Goal: Use online tool/utility: Utilize a website feature to perform a specific function

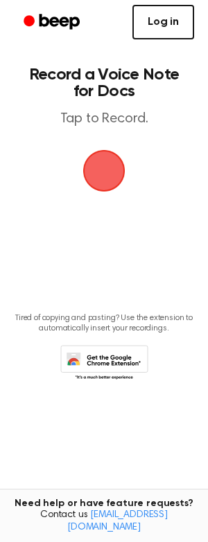
click at [147, 19] on link "Log in" at bounding box center [163, 22] width 62 height 35
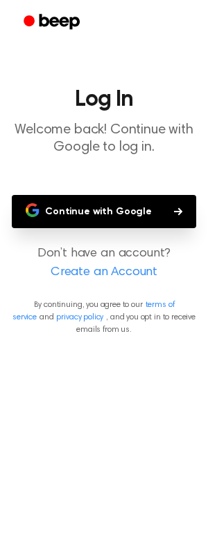
click at [109, 208] on button "Continue with Google" at bounding box center [104, 211] width 184 height 33
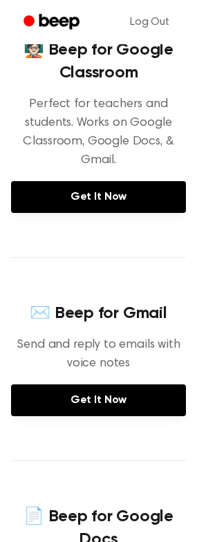
scroll to position [208, 0]
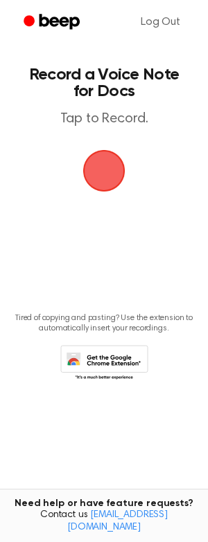
click at [108, 185] on span "button" at bounding box center [103, 171] width 39 height 39
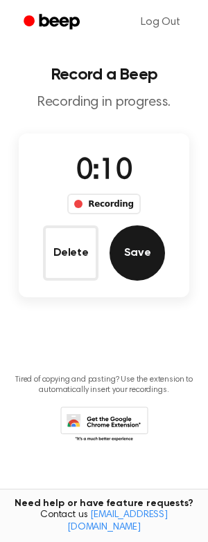
click at [131, 253] on button "Save" at bounding box center [136, 253] width 55 height 55
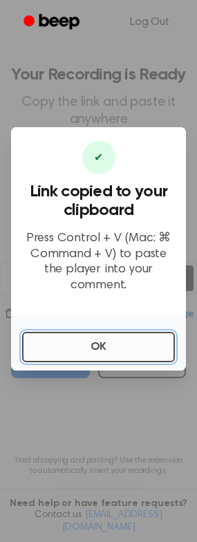
click at [93, 337] on button "OK" at bounding box center [98, 347] width 153 height 30
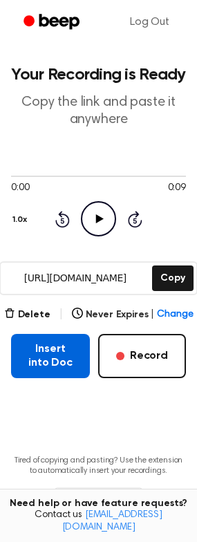
click at [62, 362] on button "Insert into Doc" at bounding box center [50, 356] width 79 height 44
